Goal: Task Accomplishment & Management: Manage account settings

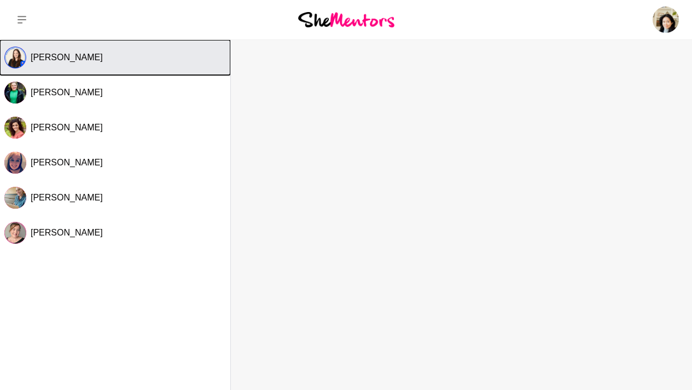
click at [43, 59] on span "Jess Gregory" at bounding box center [67, 57] width 72 height 9
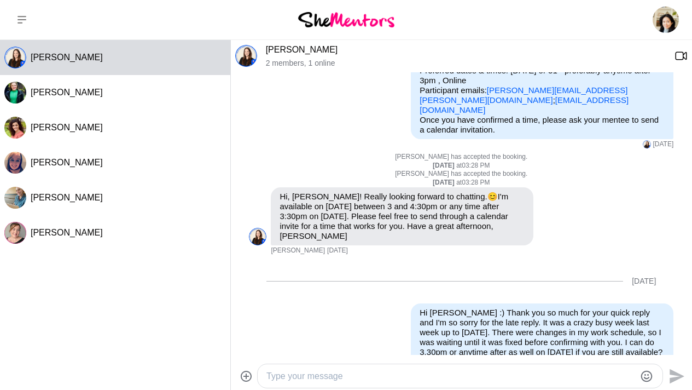
scroll to position [125, 0]
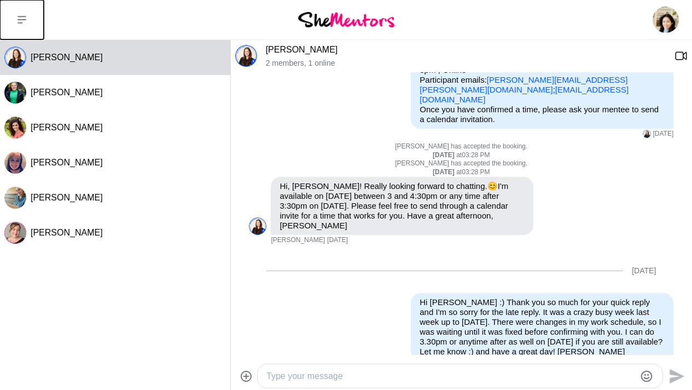
click at [21, 25] on button at bounding box center [22, 19] width 44 height 39
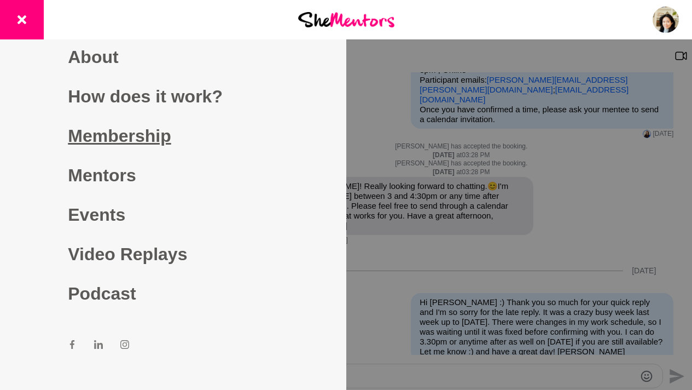
click at [133, 137] on link "Membership" at bounding box center [173, 135] width 210 height 39
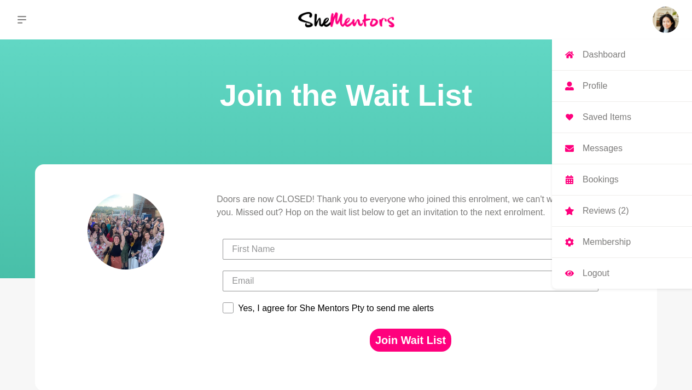
click at [664, 24] on img at bounding box center [666, 20] width 26 height 26
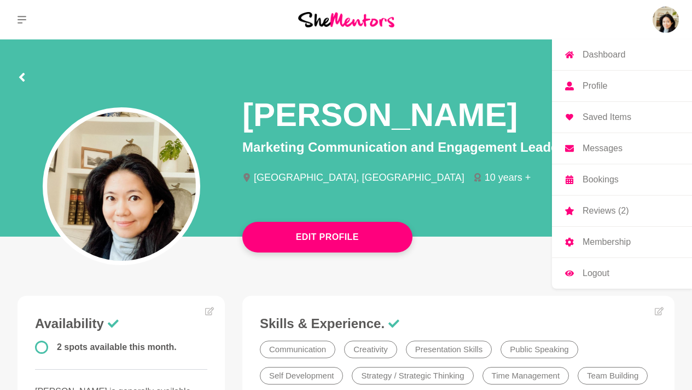
click at [584, 87] on p "Profile" at bounding box center [595, 86] width 25 height 9
click at [593, 85] on p "Profile" at bounding box center [595, 86] width 25 height 9
click at [614, 244] on p "Membership" at bounding box center [607, 242] width 48 height 9
click at [605, 243] on p "Membership" at bounding box center [607, 242] width 48 height 9
click at [603, 214] on p "Reviews (2)" at bounding box center [606, 210] width 46 height 9
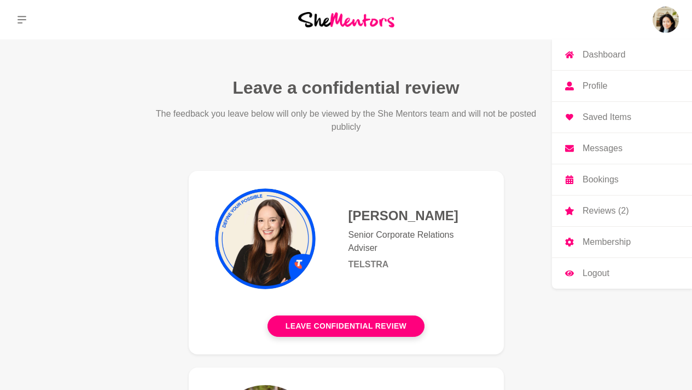
click at [598, 273] on p "Logout" at bounding box center [596, 273] width 27 height 9
